Goal: Task Accomplishment & Management: Use online tool/utility

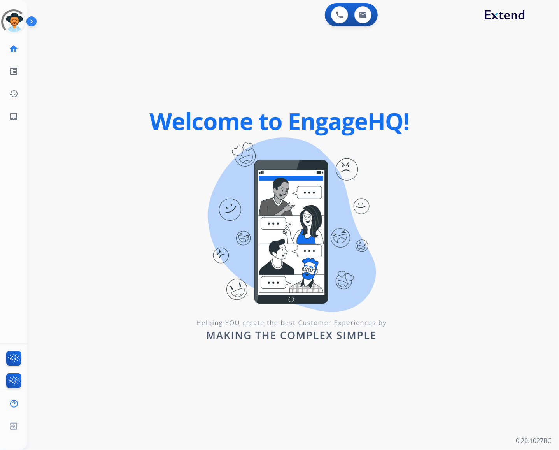
click at [275, 39] on div "swap_horiz Break voice bridge close_fullscreen Connect 3-Way Call merge_type Se…" at bounding box center [283, 46] width 513 height 37
click at [11, 21] on div at bounding box center [14, 22] width 28 height 28
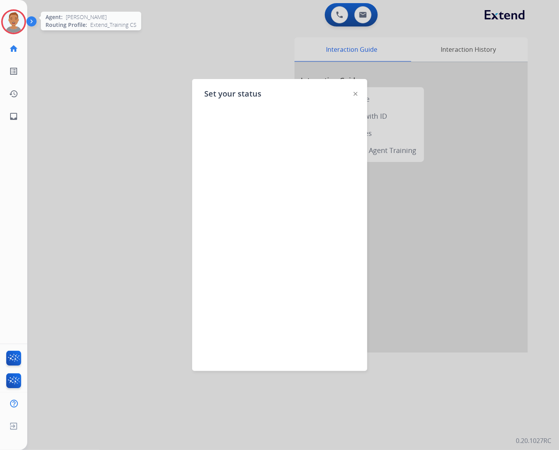
click at [216, 48] on div at bounding box center [279, 225] width 559 height 450
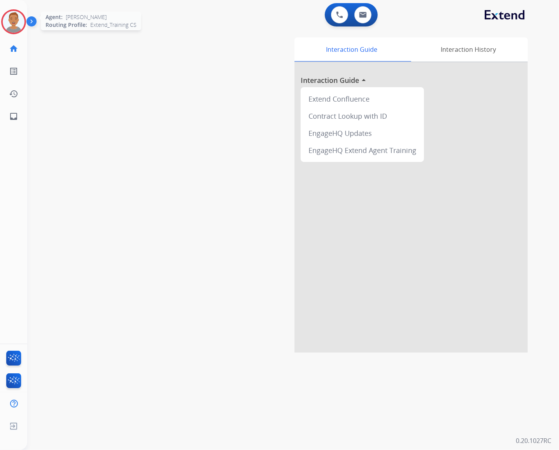
click at [17, 21] on img at bounding box center [14, 22] width 22 height 22
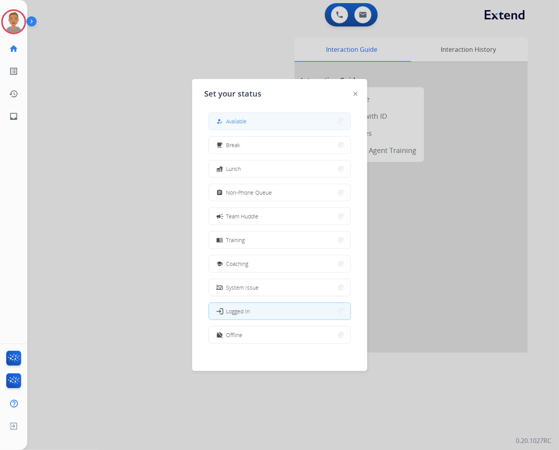
click at [268, 122] on button "how_to_reg Available" at bounding box center [280, 121] width 142 height 17
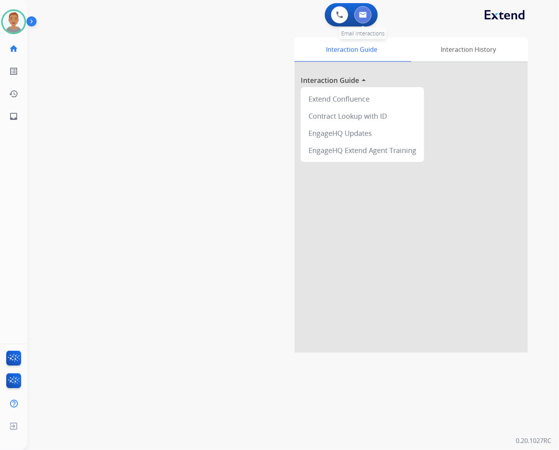
click at [365, 14] on img at bounding box center [363, 15] width 8 height 6
select select "**********"
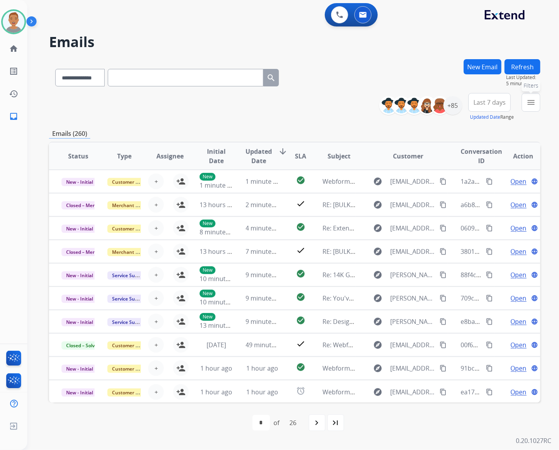
click at [528, 100] on mat-icon "menu" at bounding box center [531, 102] width 9 height 9
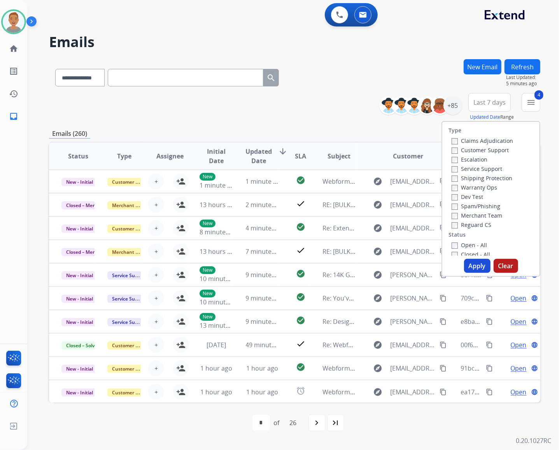
click at [474, 268] on button "Apply" at bounding box center [477, 266] width 26 height 14
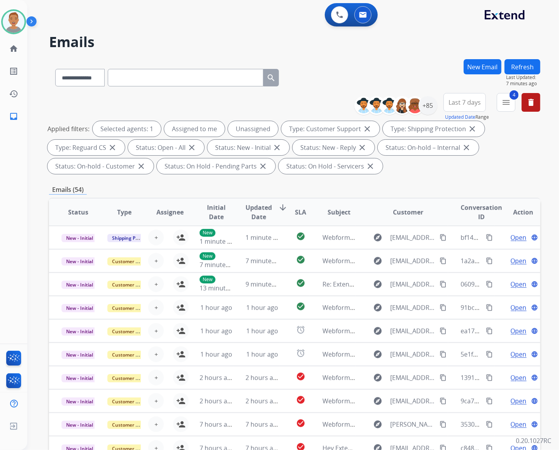
click at [339, 55] on div "**********" at bounding box center [283, 253] width 513 height 450
click at [244, 31] on div "**********" at bounding box center [283, 253] width 513 height 450
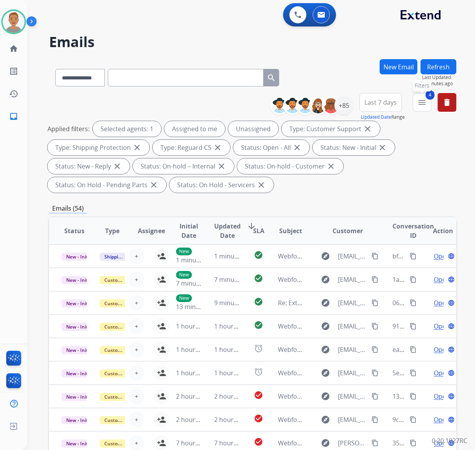
click at [416, 100] on button "4 menu Filters" at bounding box center [422, 102] width 19 height 19
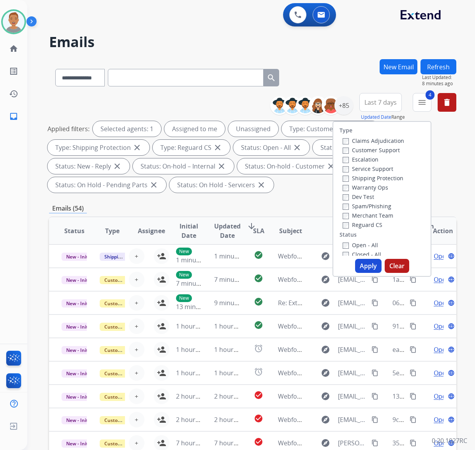
drag, startPoint x: 320, startPoint y: 65, endPoint x: 339, endPoint y: 74, distance: 21.1
click at [320, 65] on div "**********" at bounding box center [252, 76] width 407 height 34
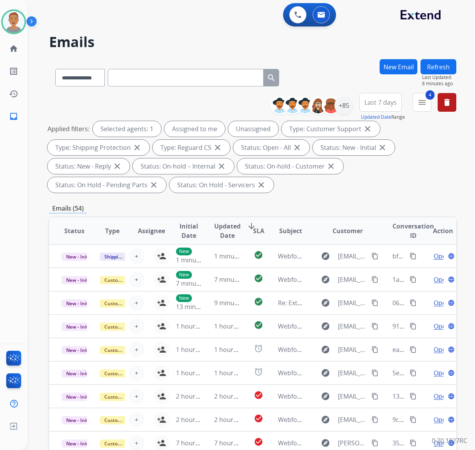
click at [381, 101] on span "Last 7 days" at bounding box center [380, 102] width 32 height 3
click at [377, 197] on div "Last 90 days" at bounding box center [377, 197] width 43 height 12
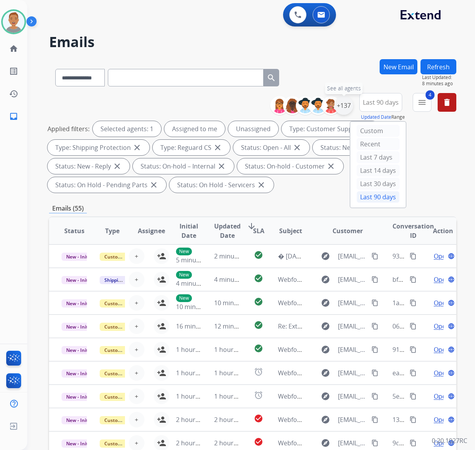
click at [342, 105] on div "+137" at bounding box center [343, 105] width 19 height 19
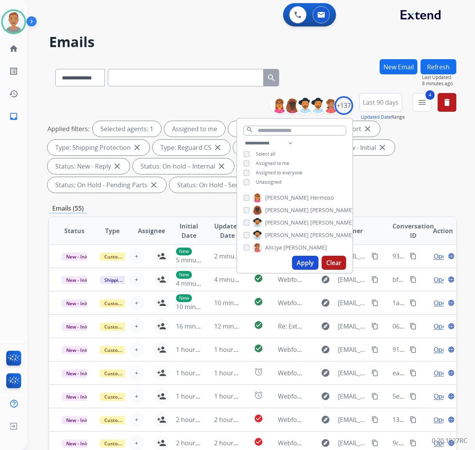
click at [248, 164] on div "Assigned to me" at bounding box center [266, 163] width 46 height 6
click at [427, 184] on div "Applied filters: Selected agents: 1 Unassigned Type: Customer Support close Typ…" at bounding box center [250, 157] width 407 height 72
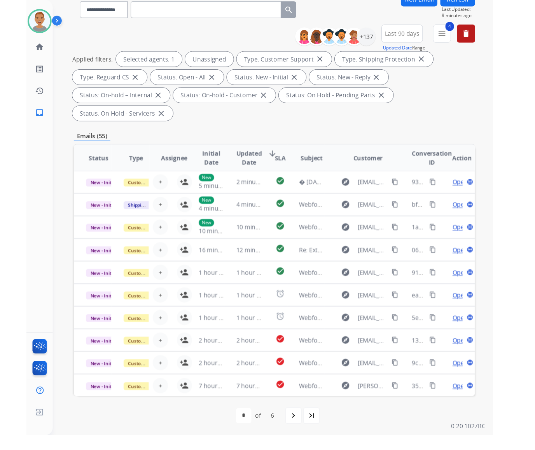
scroll to position [49, 0]
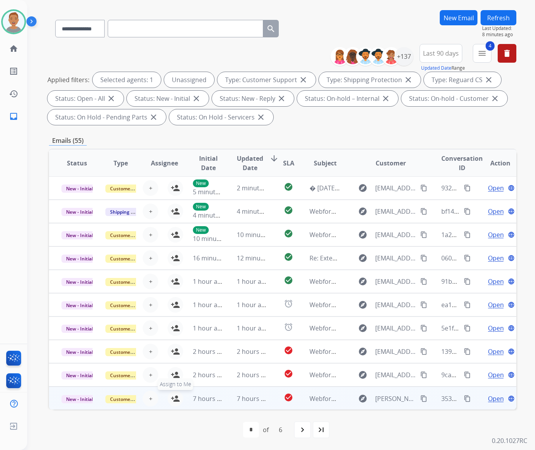
click at [171, 395] on mat-icon "person_add" at bounding box center [175, 398] width 9 height 9
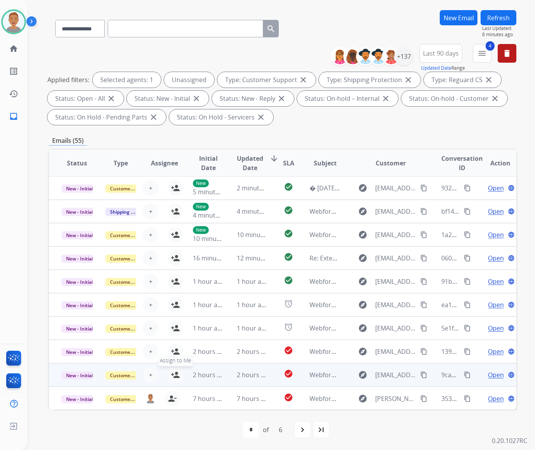
click at [171, 375] on mat-icon "person_add" at bounding box center [175, 374] width 9 height 9
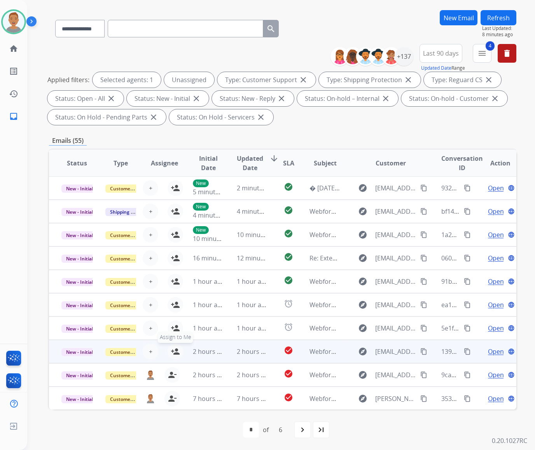
click at [171, 351] on mat-icon "person_add" at bounding box center [175, 351] width 9 height 9
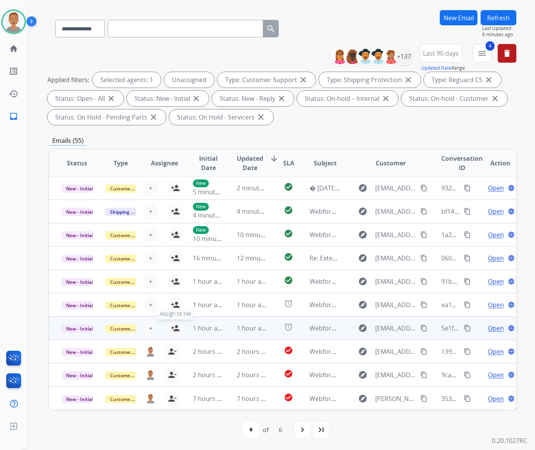
click at [171, 327] on mat-icon "person_add" at bounding box center [175, 327] width 9 height 9
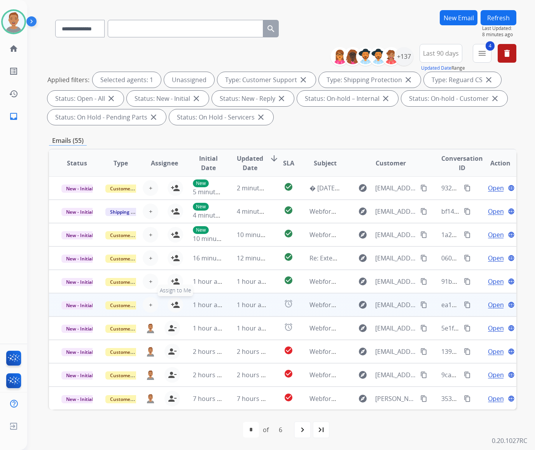
click at [171, 301] on mat-icon "person_add" at bounding box center [175, 304] width 9 height 9
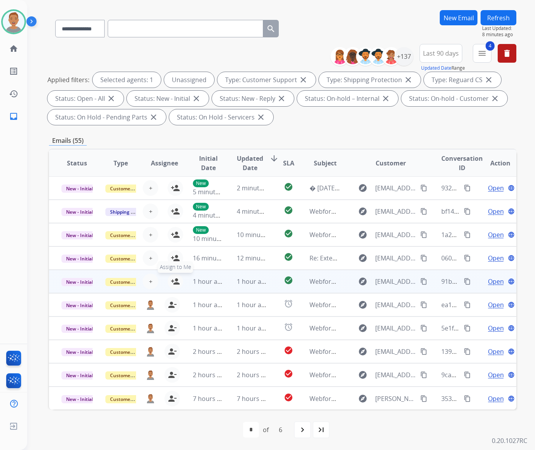
click at [169, 281] on button "person_add Assign to Me" at bounding box center [176, 282] width 16 height 16
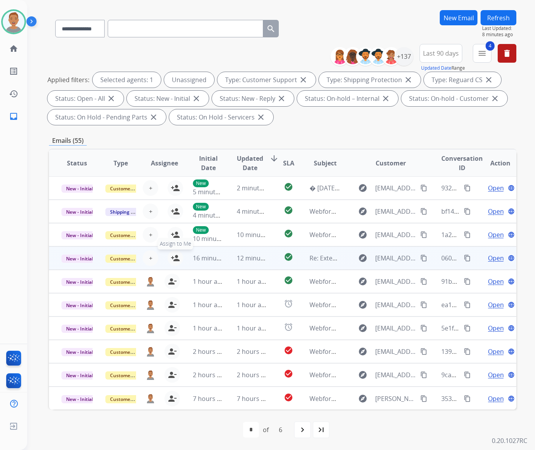
click at [168, 257] on button "person_add Assign to Me" at bounding box center [176, 258] width 16 height 16
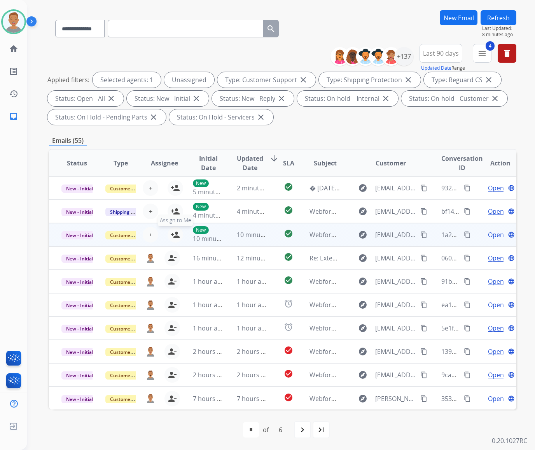
click at [168, 234] on button "person_add Assign to Me" at bounding box center [176, 235] width 16 height 16
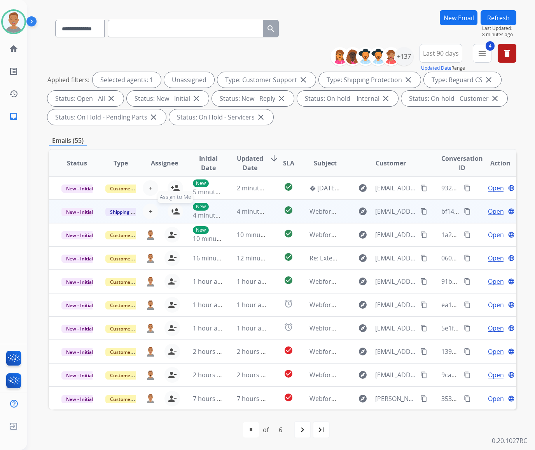
click at [171, 210] on mat-icon "person_add" at bounding box center [175, 211] width 9 height 9
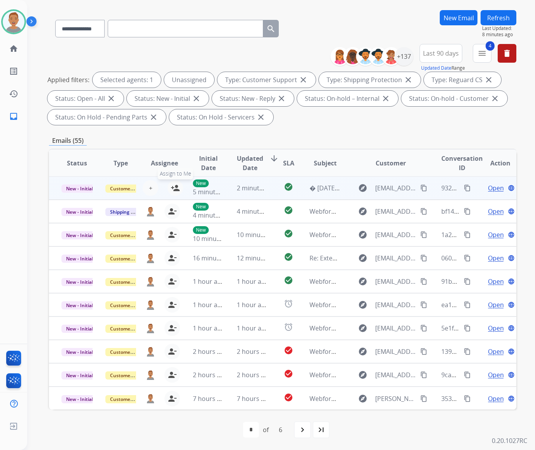
click at [168, 188] on button "person_add Assign to Me" at bounding box center [176, 188] width 16 height 16
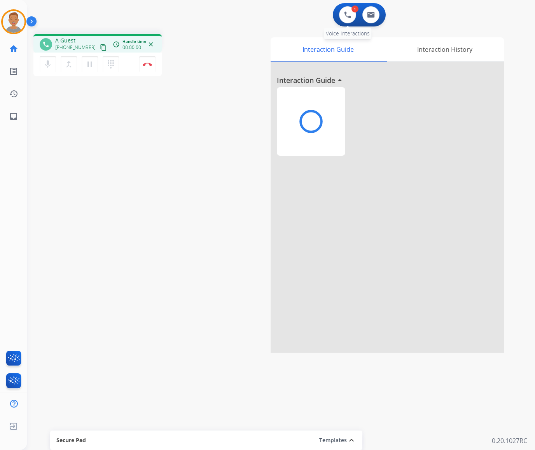
click at [325, 21] on div "1 Voice Interactions 0 Email Interactions" at bounding box center [277, 15] width 480 height 25
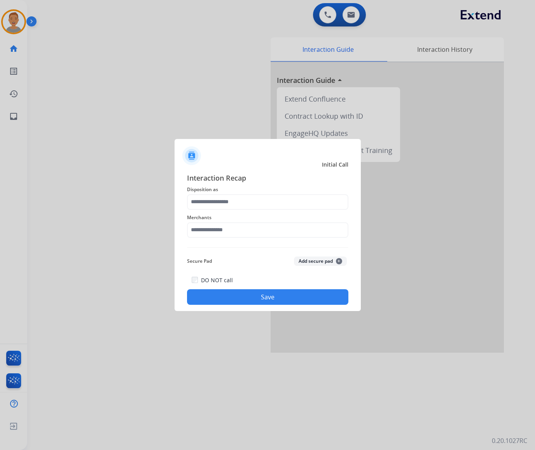
drag, startPoint x: 209, startPoint y: 118, endPoint x: 221, endPoint y: 142, distance: 26.6
click at [209, 118] on div at bounding box center [267, 225] width 535 height 450
click at [265, 205] on input "text" at bounding box center [268, 202] width 162 height 16
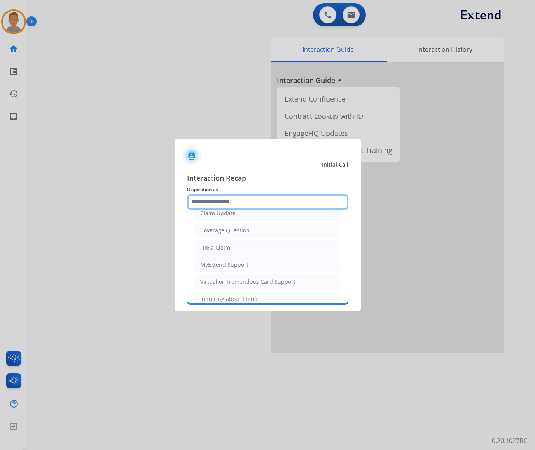
scroll to position [104, 0]
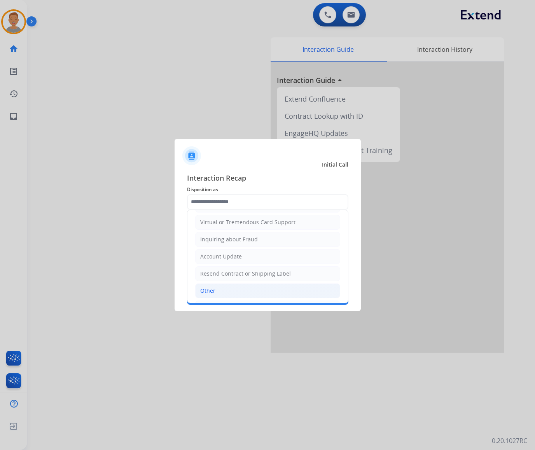
click at [207, 290] on div "Other" at bounding box center [207, 291] width 15 height 8
type input "*****"
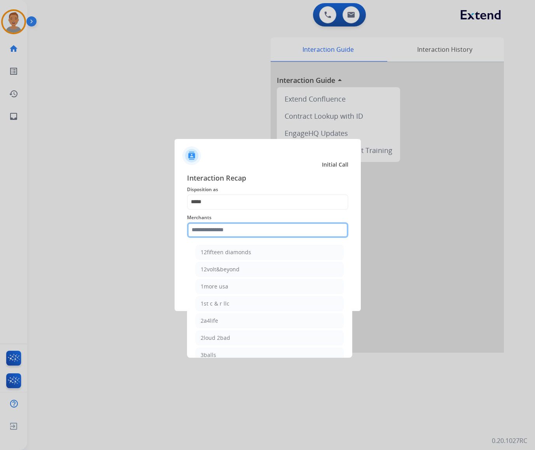
click at [232, 232] on input "text" at bounding box center [268, 230] width 162 height 16
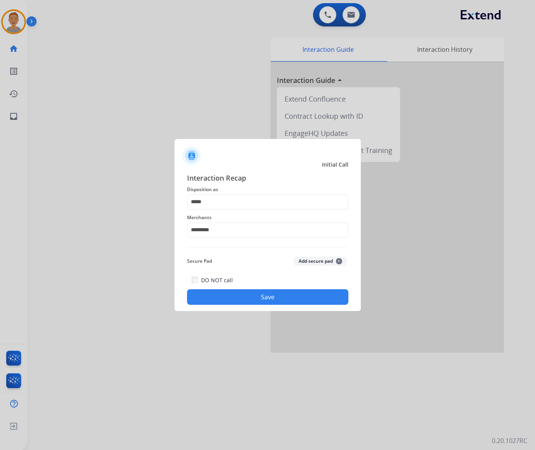
drag, startPoint x: 133, startPoint y: 195, endPoint x: 138, endPoint y: 186, distance: 10.8
click at [133, 194] on div at bounding box center [267, 225] width 535 height 450
click at [267, 298] on button "Save" at bounding box center [268, 297] width 162 height 16
drag, startPoint x: 232, startPoint y: 218, endPoint x: 237, endPoint y: 217, distance: 4.6
click at [232, 218] on span "Please select a Merchant" at bounding box center [240, 217] width 56 height 7
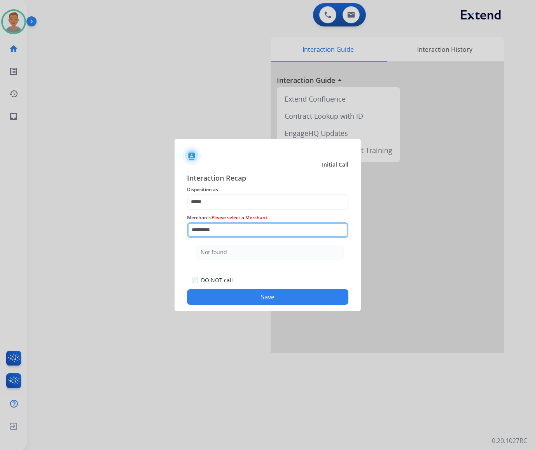
click at [212, 237] on input "*********" at bounding box center [268, 230] width 162 height 16
click at [230, 226] on input "*********" at bounding box center [268, 230] width 162 height 16
click at [201, 248] on div "Not found" at bounding box center [214, 252] width 26 height 8
type input "*********"
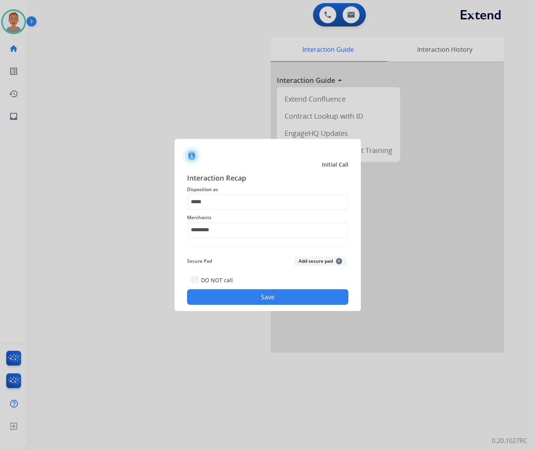
click at [266, 300] on button "Save" at bounding box center [268, 297] width 162 height 16
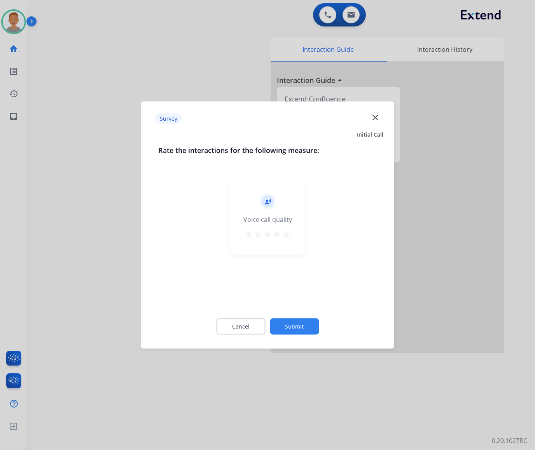
click at [378, 116] on mat-icon "close" at bounding box center [375, 117] width 10 height 10
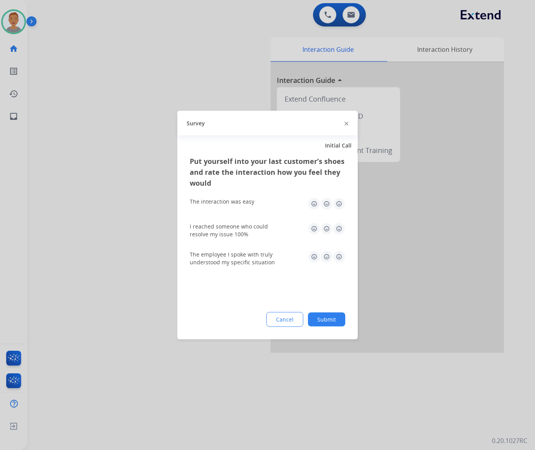
click at [346, 121] on div at bounding box center [347, 122] width 4 height 9
click at [347, 125] on div at bounding box center [347, 122] width 4 height 9
click at [347, 123] on img at bounding box center [347, 123] width 4 height 4
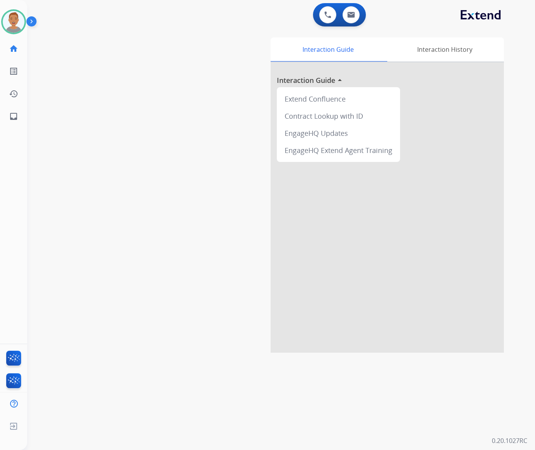
click at [154, 136] on div "swap_horiz Break voice bridge close_fullscreen Connect 3-Way Call merge_type Se…" at bounding box center [272, 190] width 490 height 325
click at [305, 131] on div "EngageHQ Updates" at bounding box center [338, 133] width 117 height 17
click at [365, 151] on div "EngageHQ Extend Agent Training" at bounding box center [338, 150] width 117 height 17
click at [349, 13] on img at bounding box center [352, 15] width 8 height 6
select select "**********"
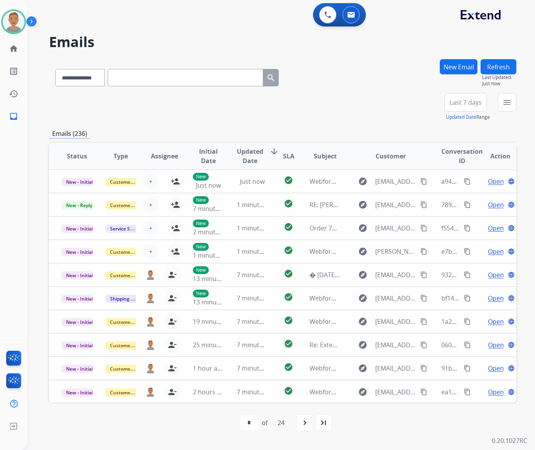
click at [469, 102] on span "Last 7 days" at bounding box center [466, 102] width 32 height 3
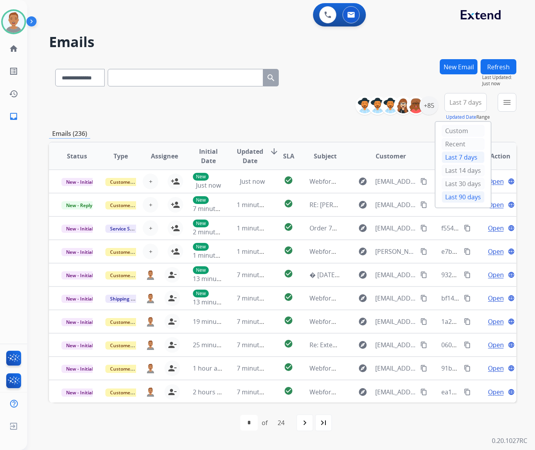
click at [455, 198] on div "Last 90 days" at bounding box center [463, 197] width 43 height 12
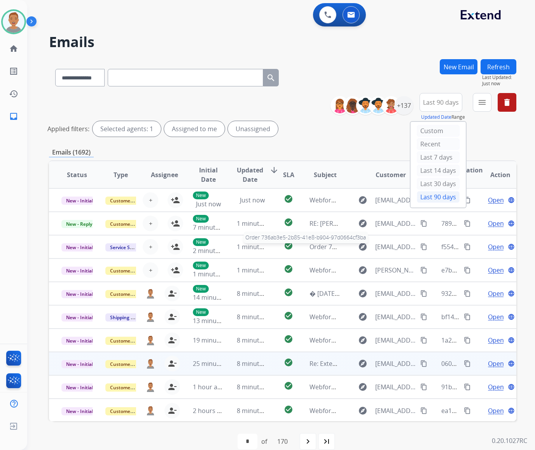
scroll to position [0, 0]
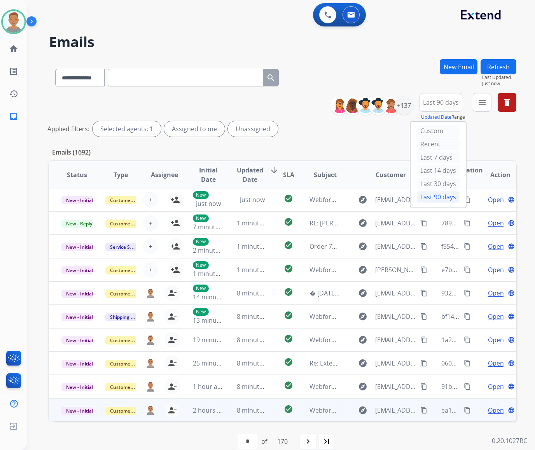
click at [421, 409] on mat-icon "content_copy" at bounding box center [424, 410] width 7 height 7
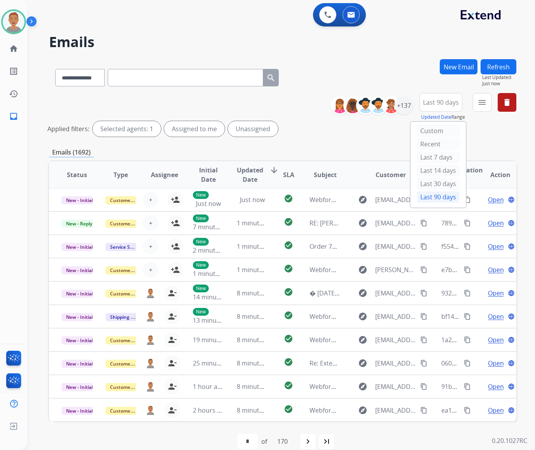
click at [339, 66] on div "**********" at bounding box center [283, 76] width 468 height 34
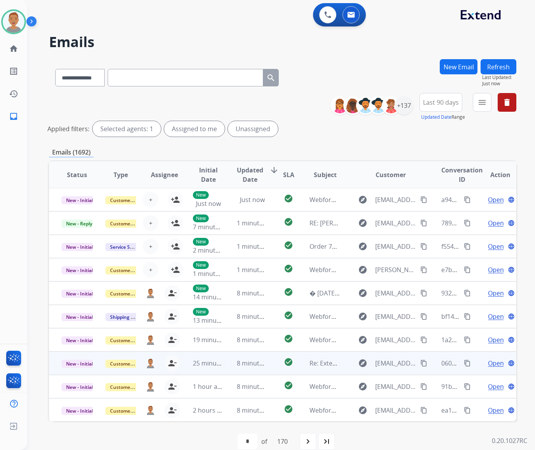
scroll to position [12, 0]
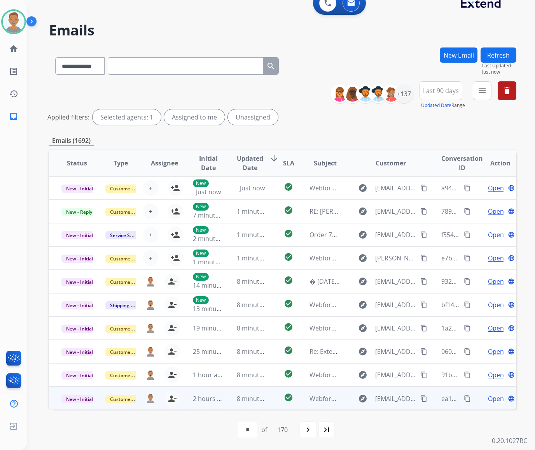
click at [190, 404] on td "2 hours ago" at bounding box center [203, 397] width 44 height 23
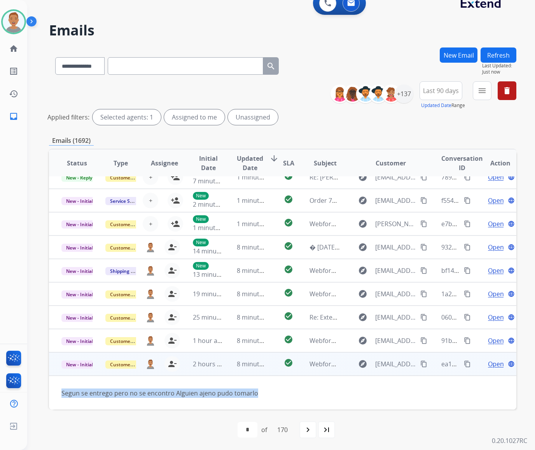
drag, startPoint x: 58, startPoint y: 388, endPoint x: 212, endPoint y: 395, distance: 154.2
click at [257, 390] on td "Segun se entrego pero no se encontro Alguien ajeno pudo tomarlo" at bounding box center [239, 393] width 380 height 35
copy div "Segun se entrego pero no se encontro Alguien ajeno pudo tomarlo"
click at [489, 362] on span "Open" at bounding box center [496, 363] width 16 height 9
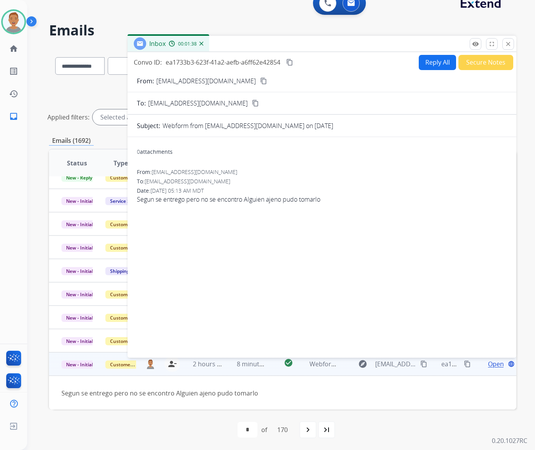
click at [328, 247] on div "0 attachments From: [EMAIL_ADDRESS][DOMAIN_NAME] To: [EMAIL_ADDRESS][DOMAIN_NAM…" at bounding box center [322, 245] width 389 height 205
click at [504, 42] on button "close Close" at bounding box center [509, 44] width 12 height 12
click at [507, 44] on div "**********" at bounding box center [272, 233] width 490 height 434
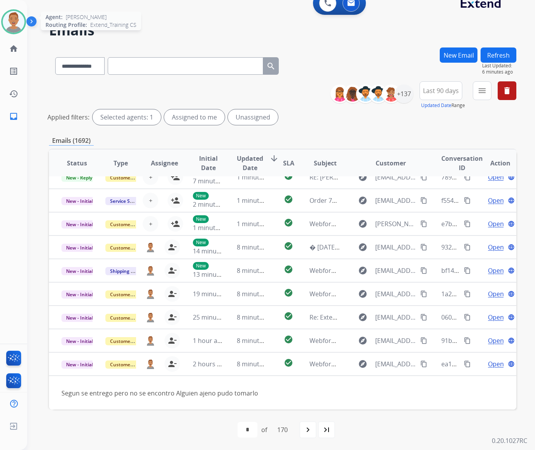
click at [13, 19] on img at bounding box center [14, 22] width 22 height 22
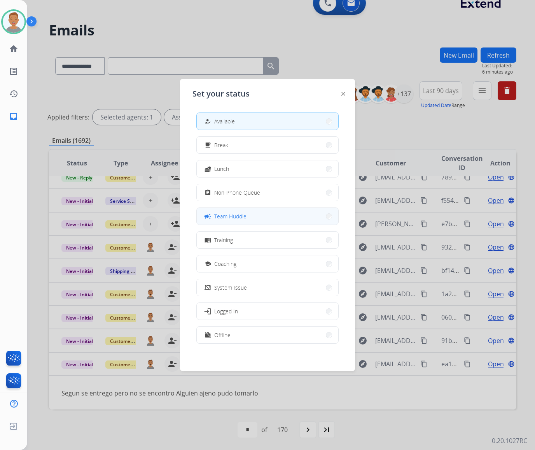
click at [305, 216] on button "campaign Team Huddle" at bounding box center [268, 216] width 142 height 17
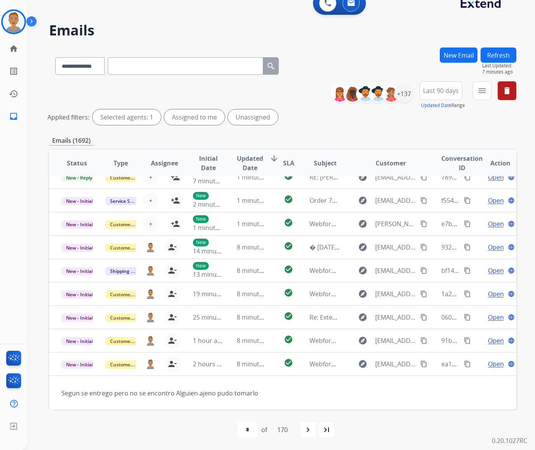
click at [132, 27] on h2 "Emails" at bounding box center [283, 31] width 468 height 16
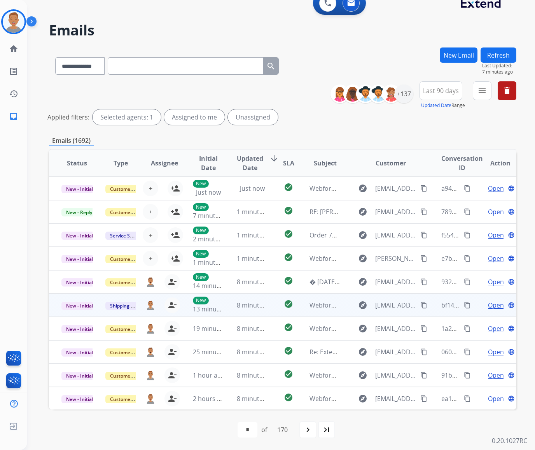
scroll to position [0, 0]
